Goal: Information Seeking & Learning: Learn about a topic

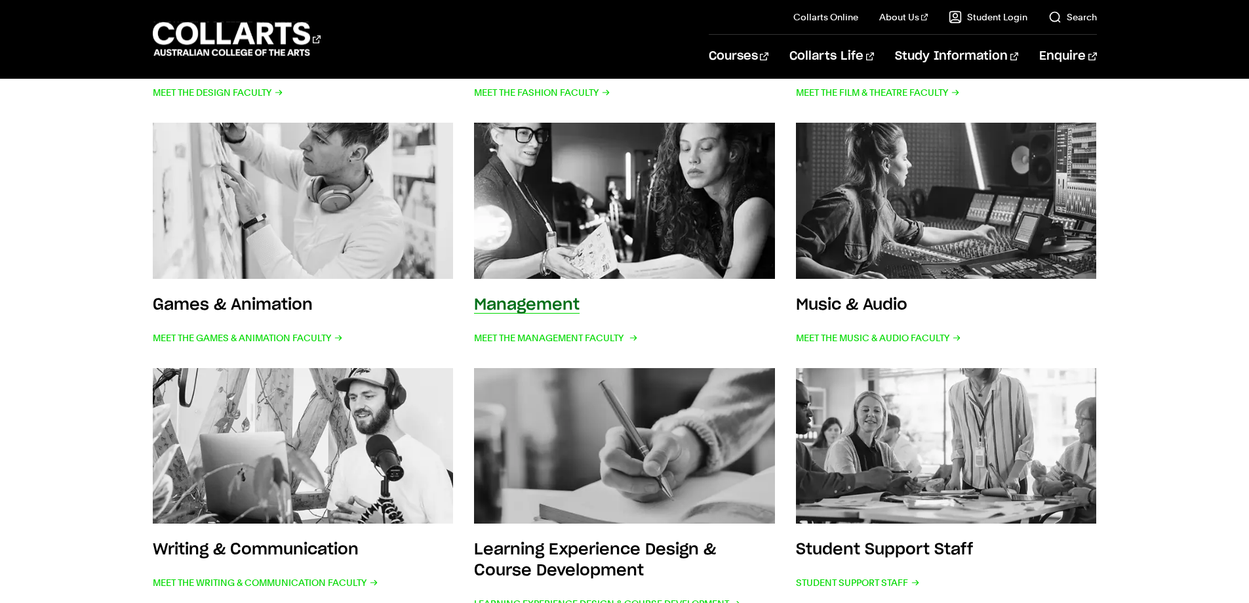
scroll to position [525, 0]
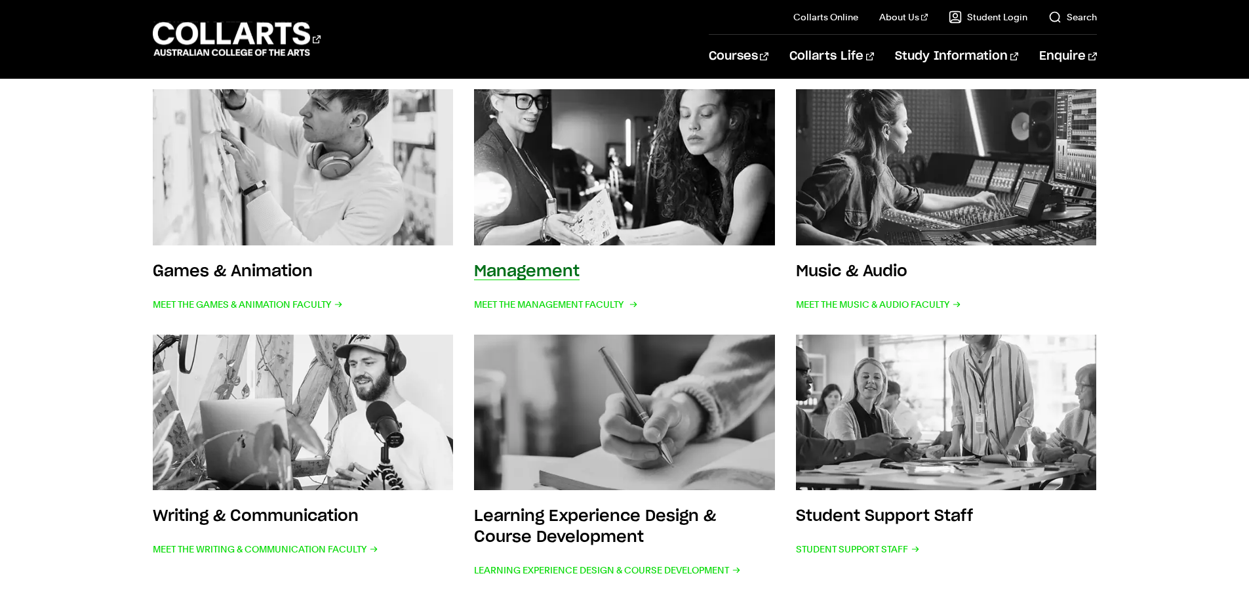
click at [620, 205] on img at bounding box center [624, 167] width 331 height 172
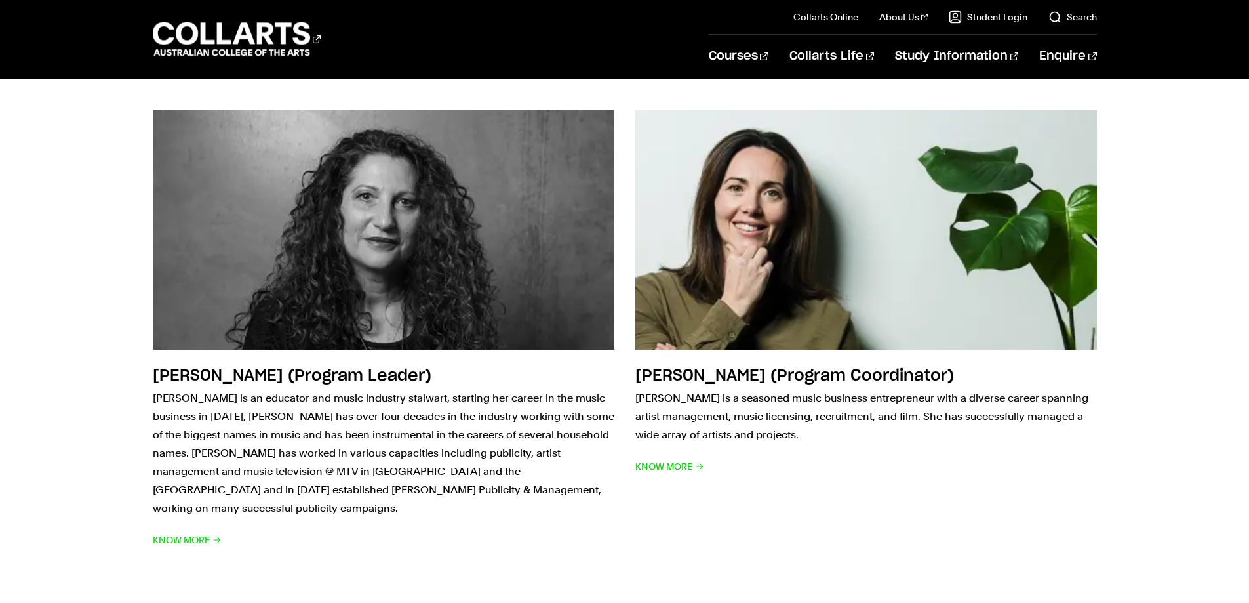
scroll to position [262, 0]
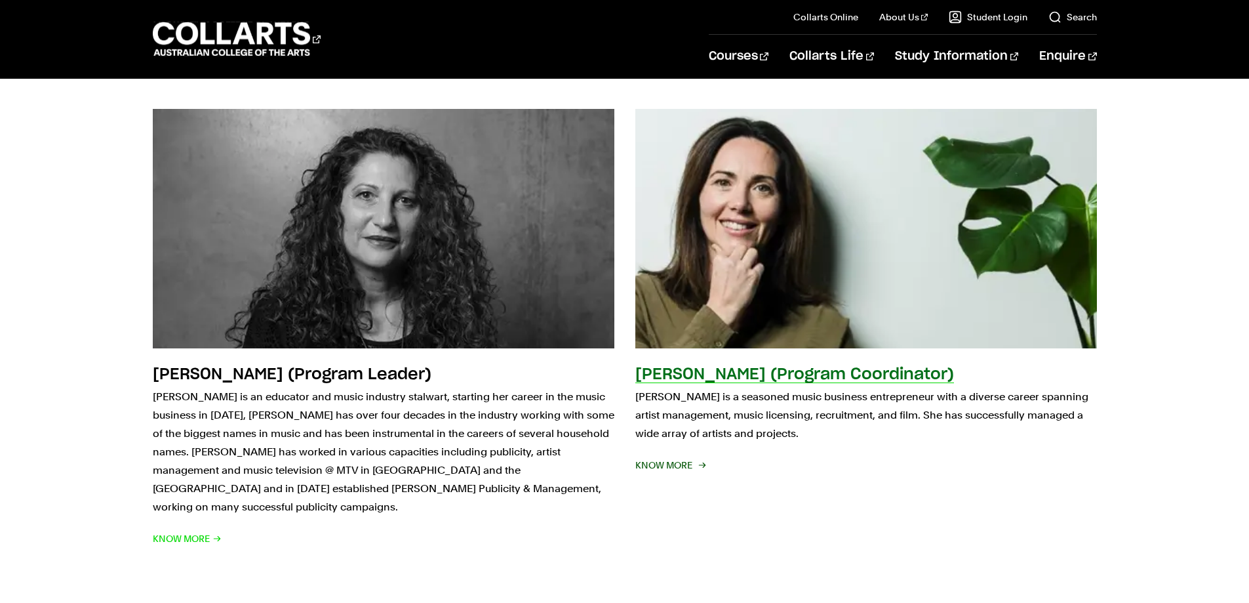
click at [673, 469] on span "KNOW MORE" at bounding box center [669, 465] width 69 height 18
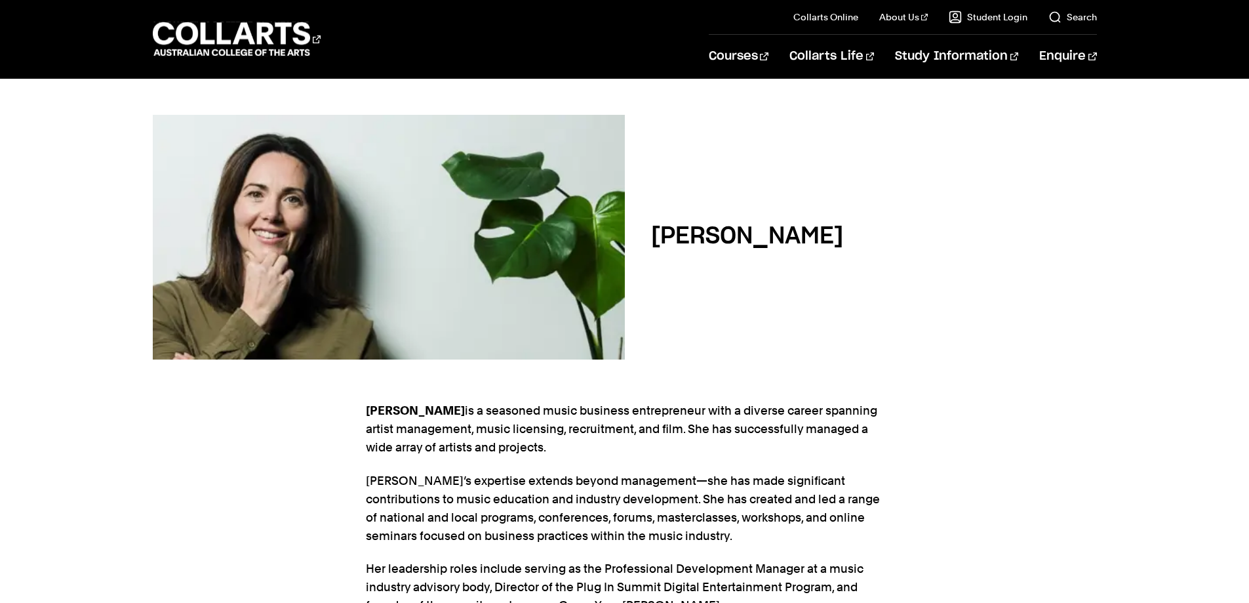
scroll to position [197, 0]
